Goal: Information Seeking & Learning: Learn about a topic

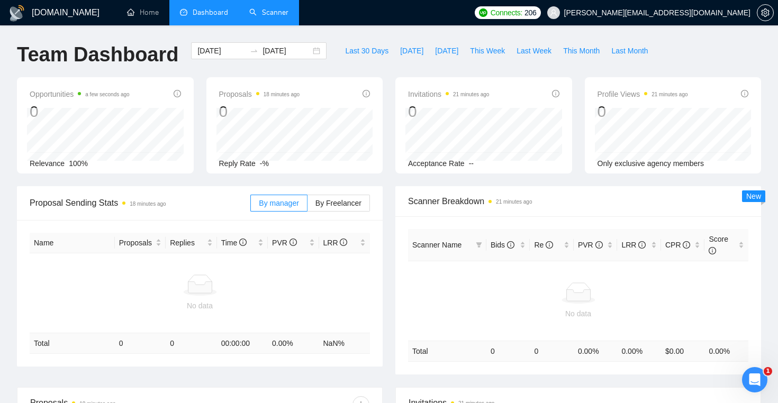
click at [283, 11] on link "Scanner" at bounding box center [268, 12] width 39 height 9
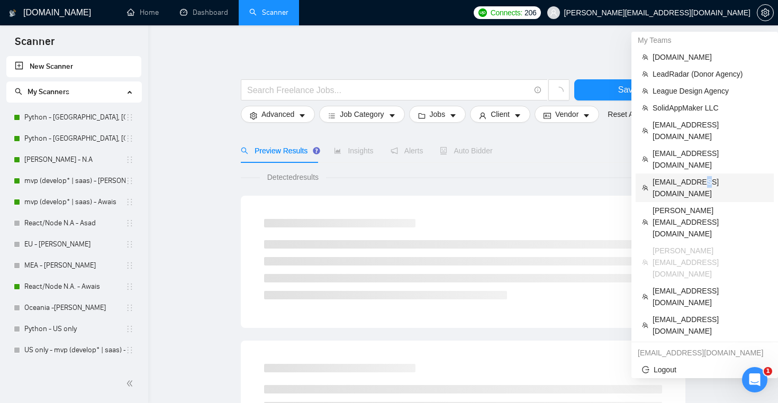
click at [698, 176] on span "[EMAIL_ADDRESS][DOMAIN_NAME]" at bounding box center [709, 187] width 115 height 23
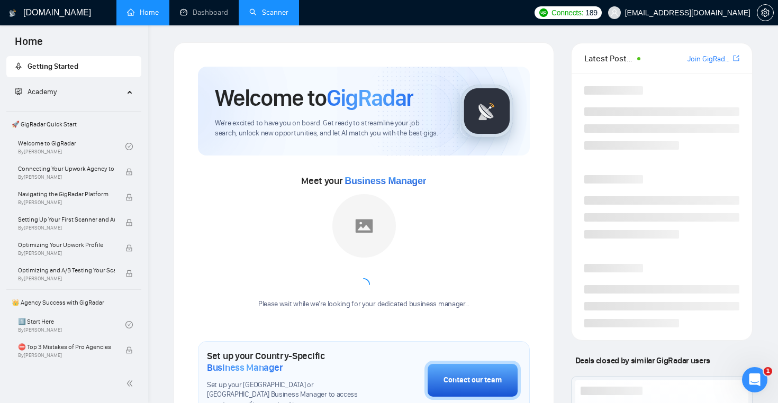
click at [282, 8] on link "Scanner" at bounding box center [268, 12] width 39 height 9
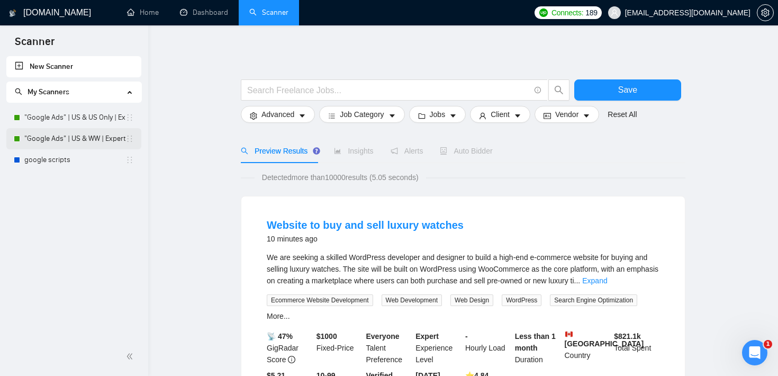
click at [69, 141] on link ""Google Ads" | US & WW | Expert" at bounding box center [74, 138] width 101 height 21
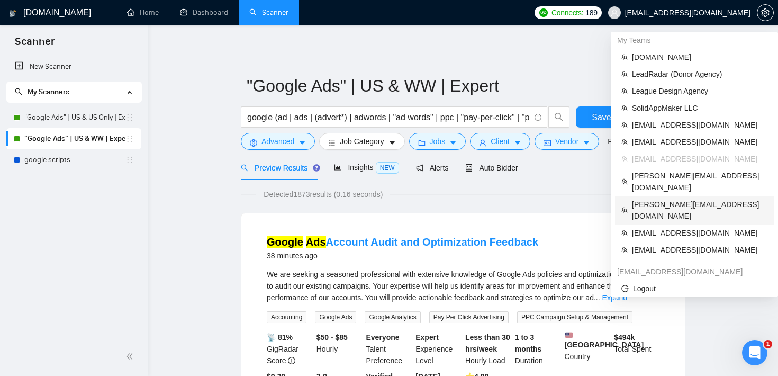
click at [687, 198] on span "[PERSON_NAME][EMAIL_ADDRESS][DOMAIN_NAME]" at bounding box center [699, 209] width 135 height 23
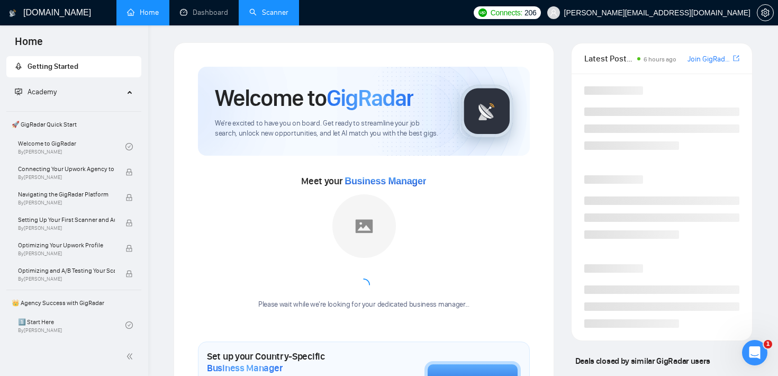
click at [280, 13] on link "Scanner" at bounding box center [268, 12] width 39 height 9
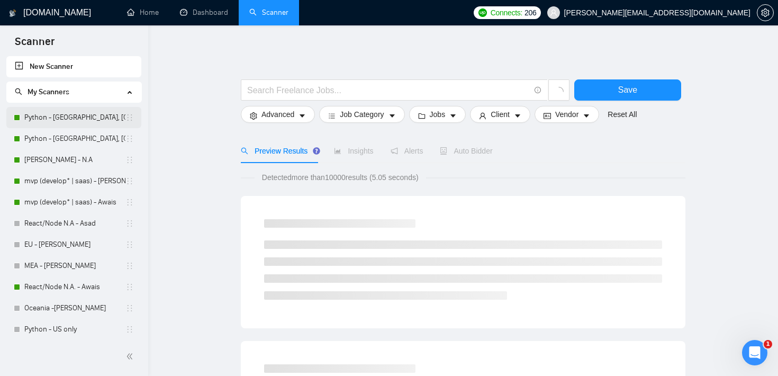
click at [62, 117] on link "Python - [GEOGRAPHIC_DATA], [GEOGRAPHIC_DATA], [GEOGRAPHIC_DATA], [GEOGRAPHIC_D…" at bounding box center [74, 117] width 101 height 21
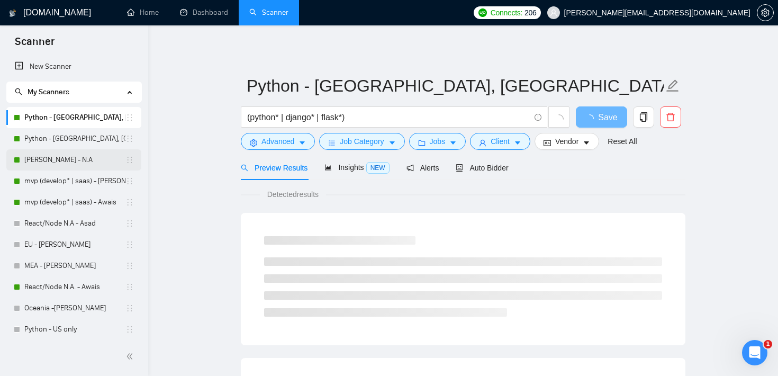
click at [53, 160] on link "[PERSON_NAME] - N.A" at bounding box center [74, 159] width 101 height 21
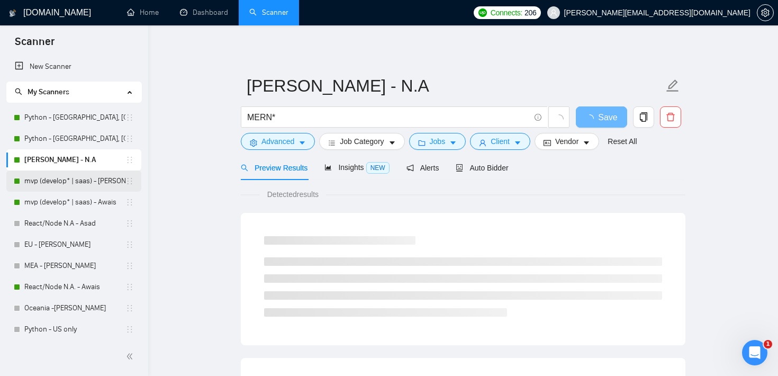
click at [47, 183] on link "mvp (develop* | saas) - [PERSON_NAME]" at bounding box center [74, 180] width 101 height 21
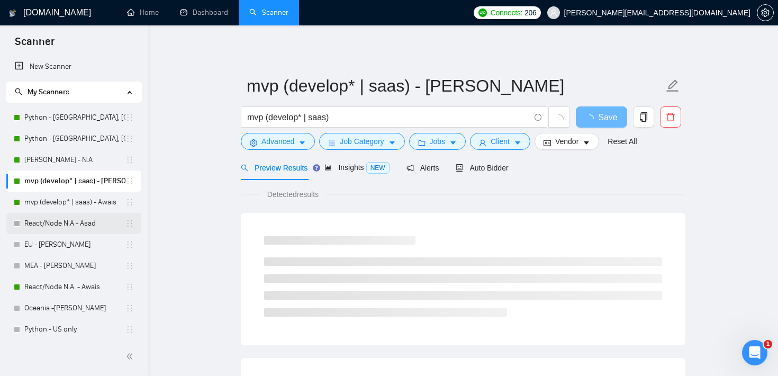
click at [40, 227] on link "React/Node N.A - Asad" at bounding box center [74, 223] width 101 height 21
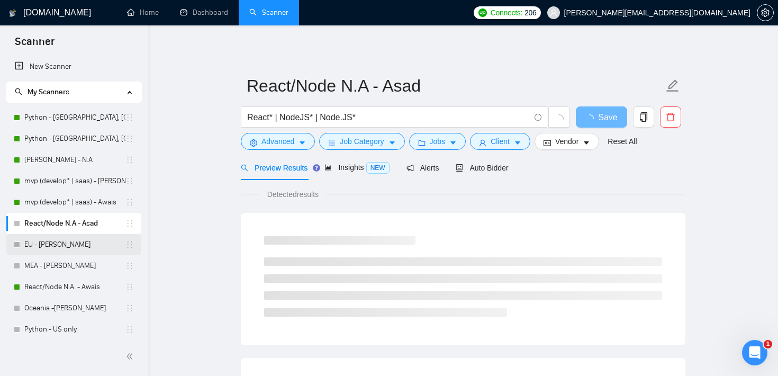
click at [40, 249] on link "EU - [PERSON_NAME]" at bounding box center [74, 244] width 101 height 21
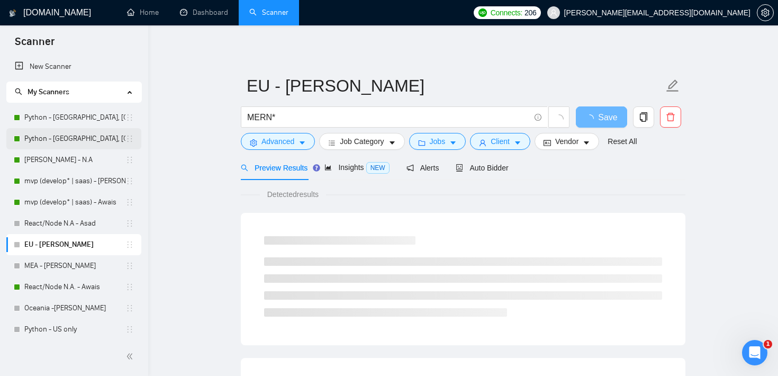
click at [68, 128] on link "Python - [GEOGRAPHIC_DATA], [GEOGRAPHIC_DATA], [GEOGRAPHIC_DATA], [GEOGRAPHIC_D…" at bounding box center [74, 138] width 101 height 21
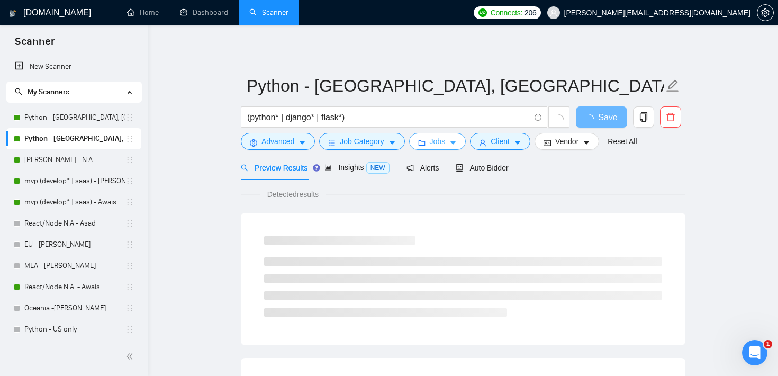
click at [442, 138] on span "Jobs" at bounding box center [438, 141] width 16 height 12
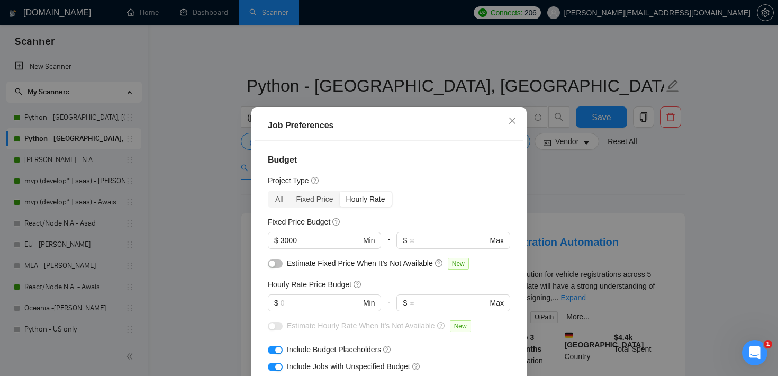
click at [225, 195] on div "Job Preferences Budget Project Type All Fixed Price Hourly Rate Fixed Price Bud…" at bounding box center [389, 188] width 778 height 376
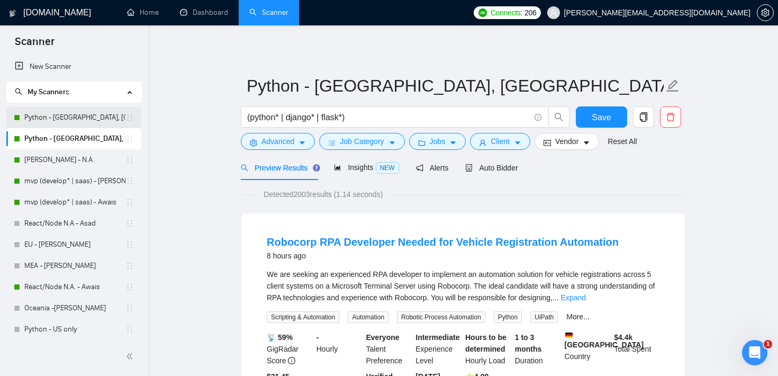
click at [92, 119] on link "Python - [GEOGRAPHIC_DATA], [GEOGRAPHIC_DATA], [GEOGRAPHIC_DATA], [GEOGRAPHIC_D…" at bounding box center [74, 117] width 101 height 21
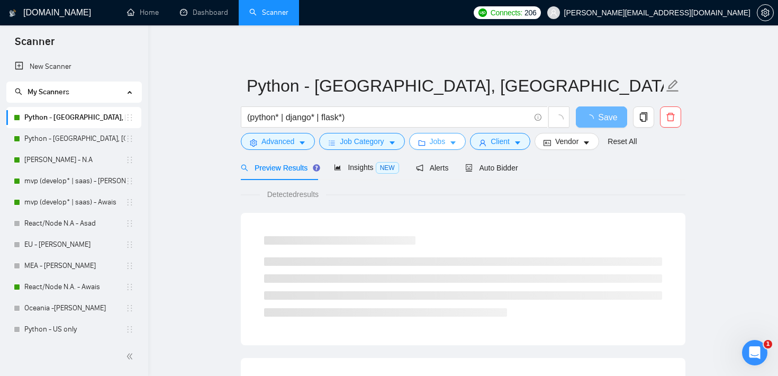
click at [450, 142] on button "Jobs" at bounding box center [437, 141] width 57 height 17
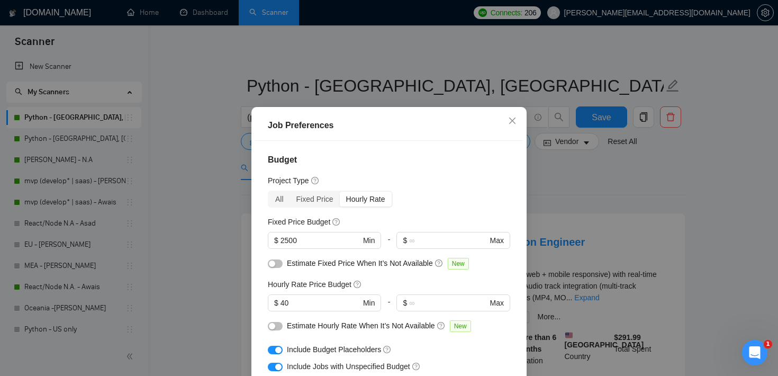
click at [708, 109] on div "Job Preferences Budget Project Type All Fixed Price Hourly Rate Fixed Price Bud…" at bounding box center [389, 188] width 778 height 376
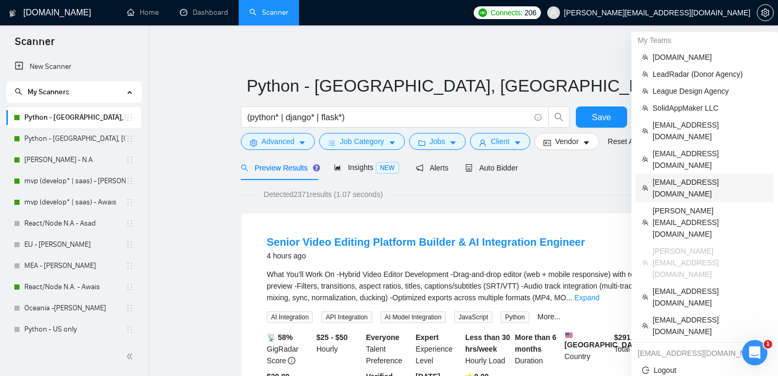
click at [686, 176] on span "[EMAIL_ADDRESS][DOMAIN_NAME]" at bounding box center [709, 187] width 115 height 23
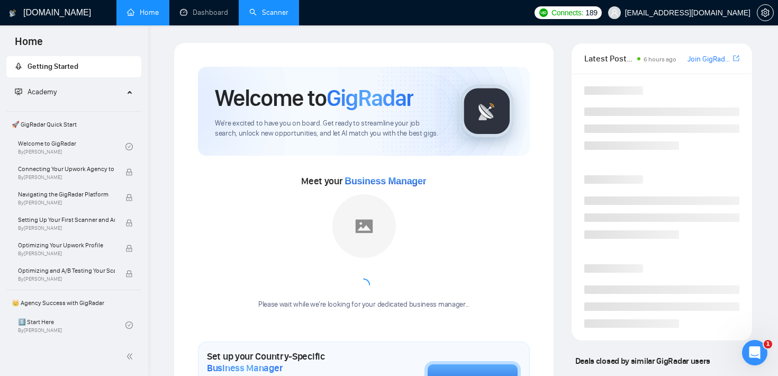
click at [281, 14] on link "Scanner" at bounding box center [268, 12] width 39 height 9
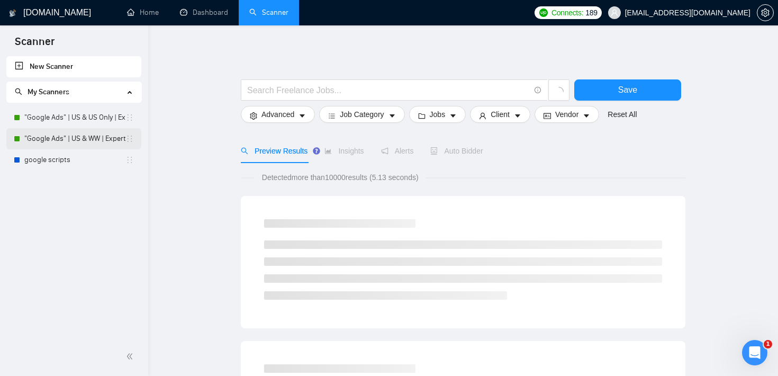
click at [86, 129] on link ""Google Ads" | US & WW | Expert" at bounding box center [74, 138] width 101 height 21
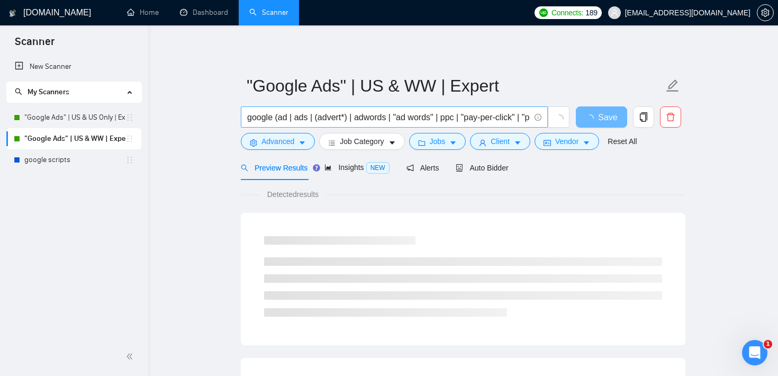
click at [368, 113] on input "google (ad | ads | (advert*) | adwords | "ad words" | ppc | "pay-per-click" | "…" at bounding box center [388, 117] width 283 height 13
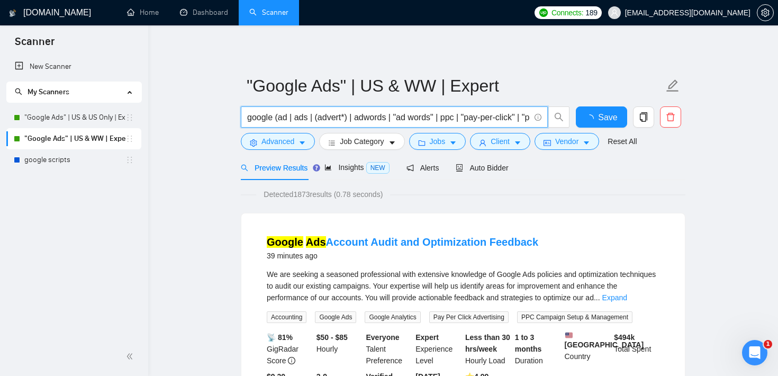
click at [368, 113] on input "google (ad | ads | (advert*) | adwords | "ad words" | ppc | "pay-per-click" | "…" at bounding box center [388, 117] width 283 height 13
click at [463, 148] on button "Jobs" at bounding box center [437, 141] width 57 height 17
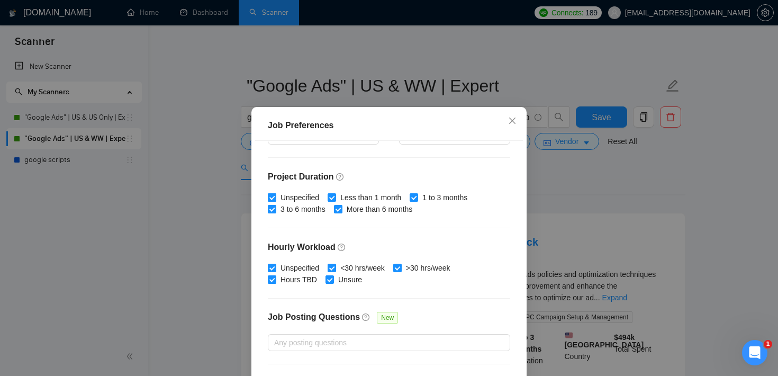
scroll to position [286, 0]
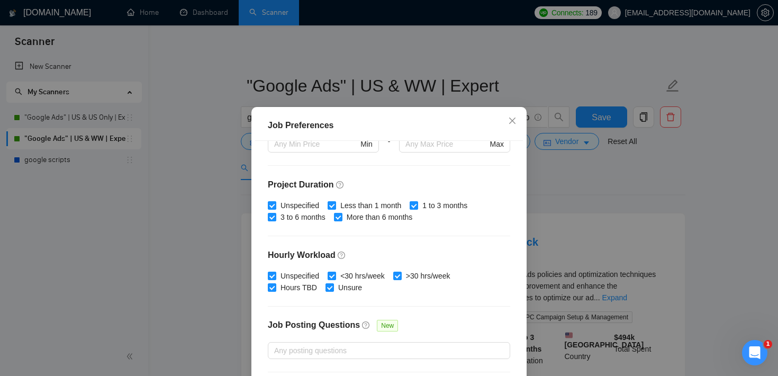
click at [563, 189] on div "Job Preferences Budget Project Type All Fixed Price Hourly Rate Fixed Price Bud…" at bounding box center [389, 188] width 778 height 376
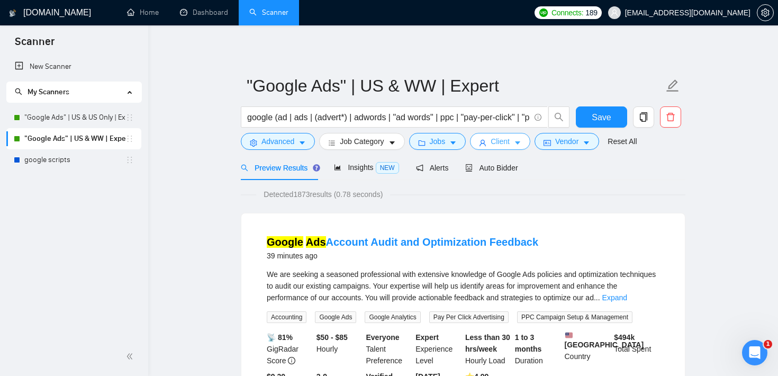
click at [520, 146] on icon "caret-down" at bounding box center [517, 142] width 7 height 7
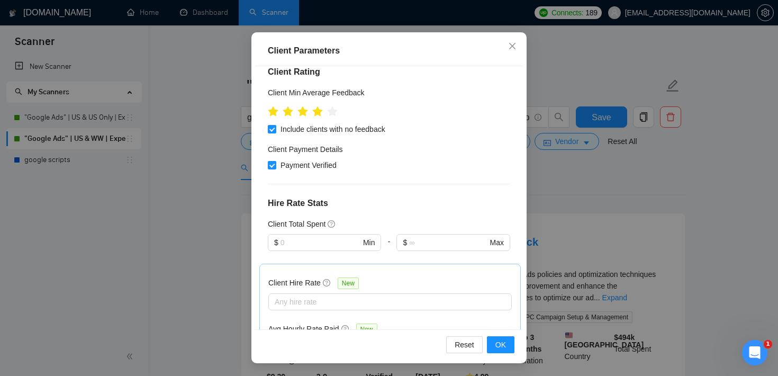
scroll to position [0, 0]
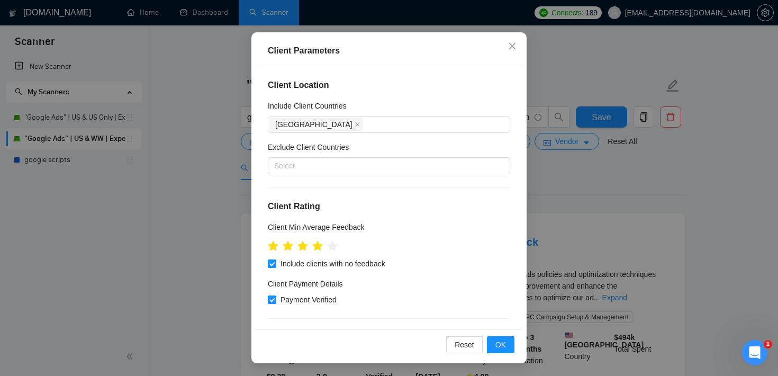
click at [698, 195] on div "Client Parameters Client Location Include Client Countries [GEOGRAPHIC_DATA] Ex…" at bounding box center [389, 188] width 778 height 376
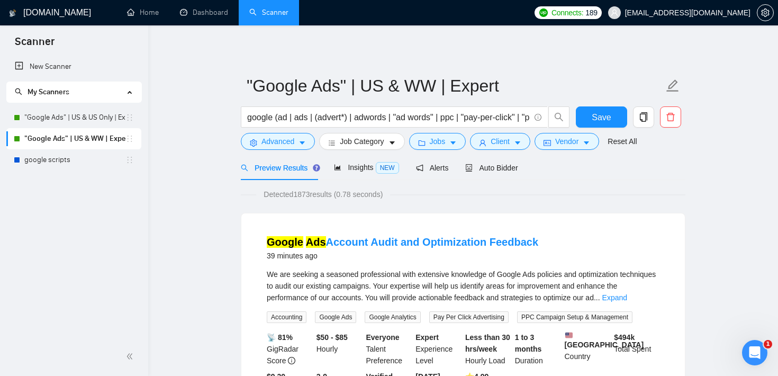
click at [504, 164] on span "Auto Bidder" at bounding box center [491, 167] width 52 height 8
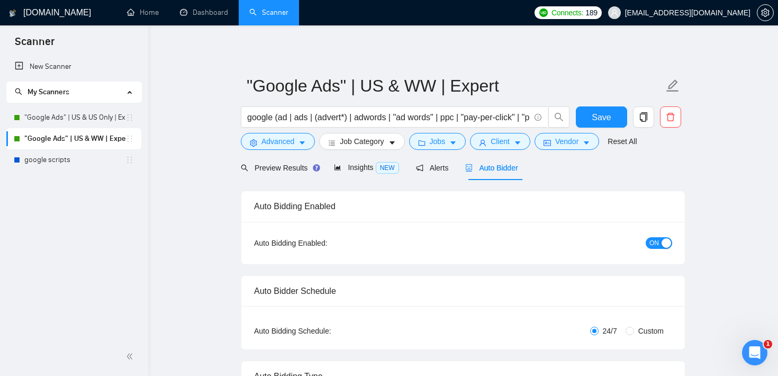
checkbox input "true"
